Goal: Task Accomplishment & Management: Manage account settings

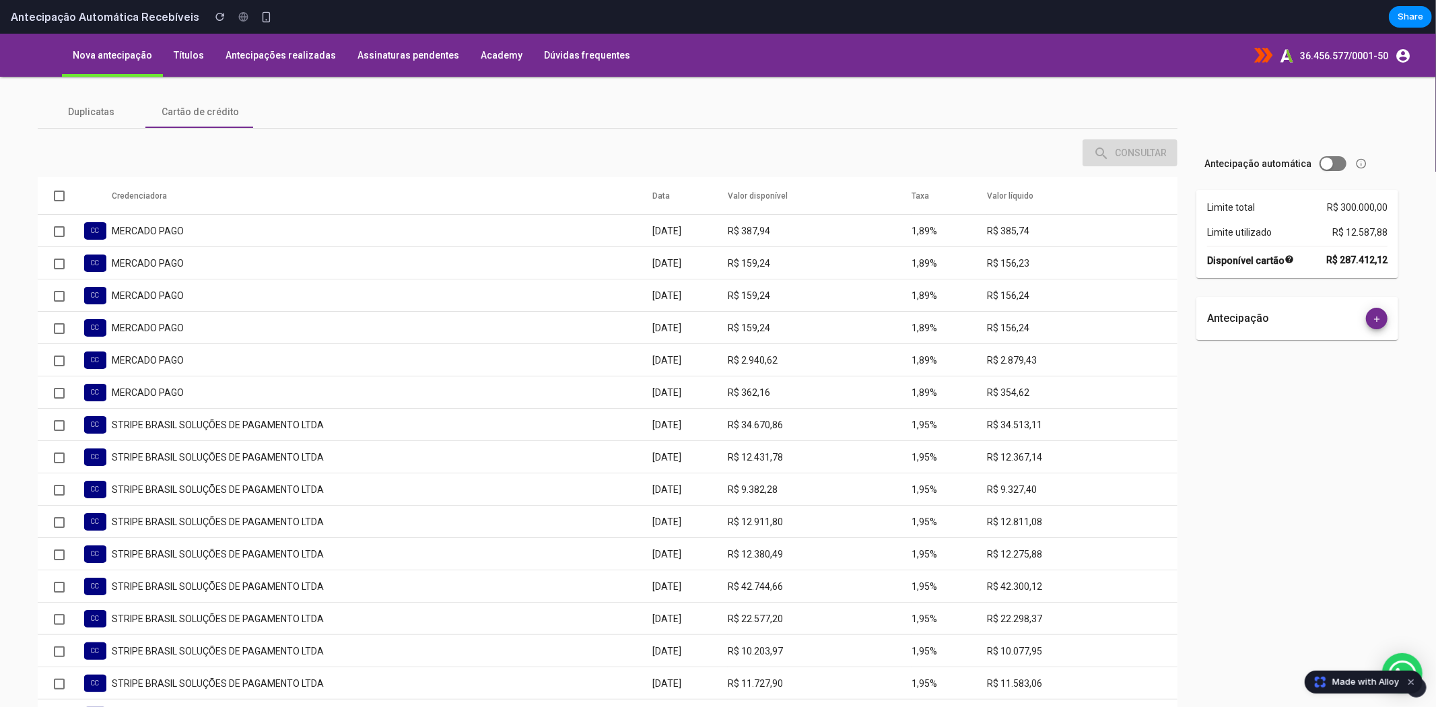
click at [1292, 44] on button "36.456.577/0001-50 account_circle" at bounding box center [1357, 54] width 114 height 25
click at [1292, 47] on button "36.456.577/0001-50 account_circle" at bounding box center [1357, 54] width 114 height 25
click at [1292, 51] on span "36.456.577/0001-50" at bounding box center [1344, 55] width 88 height 11
click at [1292, 50] on span "36.456.577/0001-50" at bounding box center [1344, 55] width 88 height 11
click at [57, 195] on div at bounding box center [59, 195] width 11 height 11
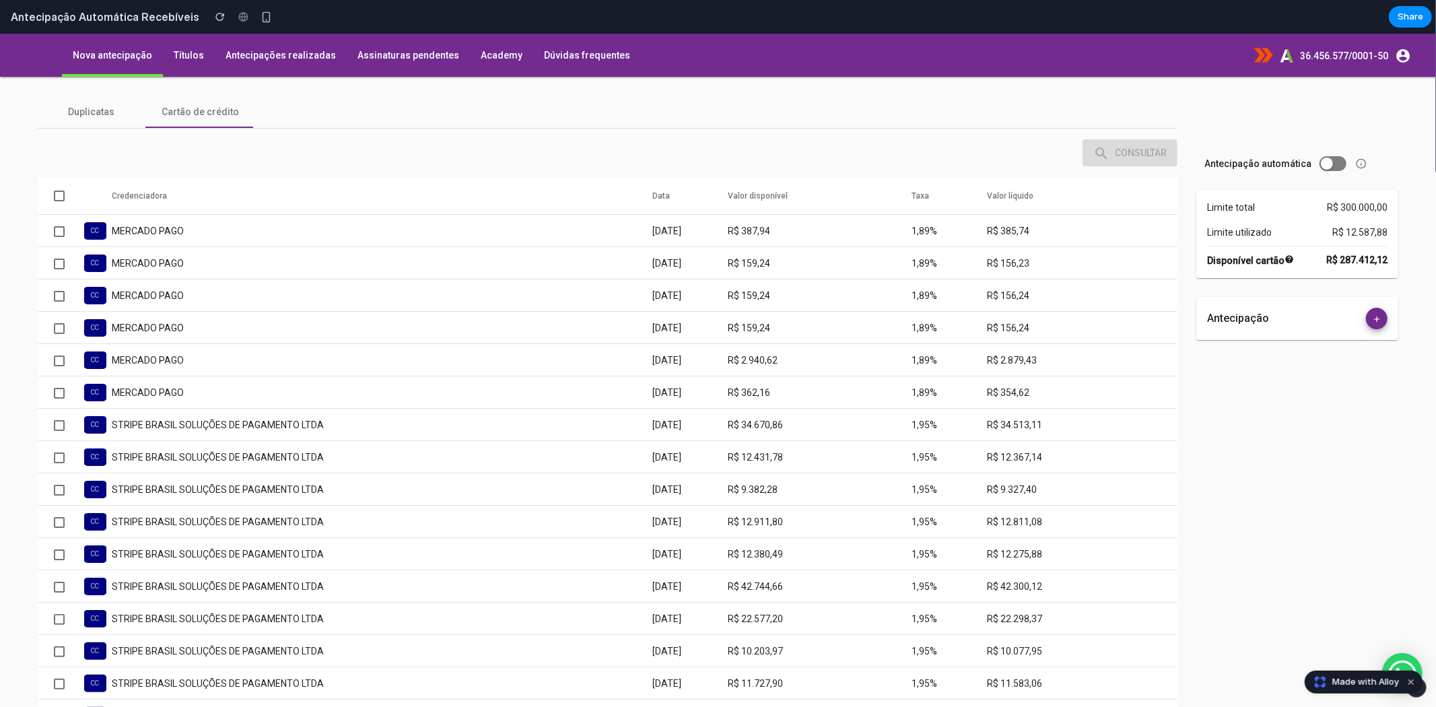
click at [1292, 53] on span "36.456.577/0001-50" at bounding box center [1344, 55] width 88 height 11
